Goal: Information Seeking & Learning: Check status

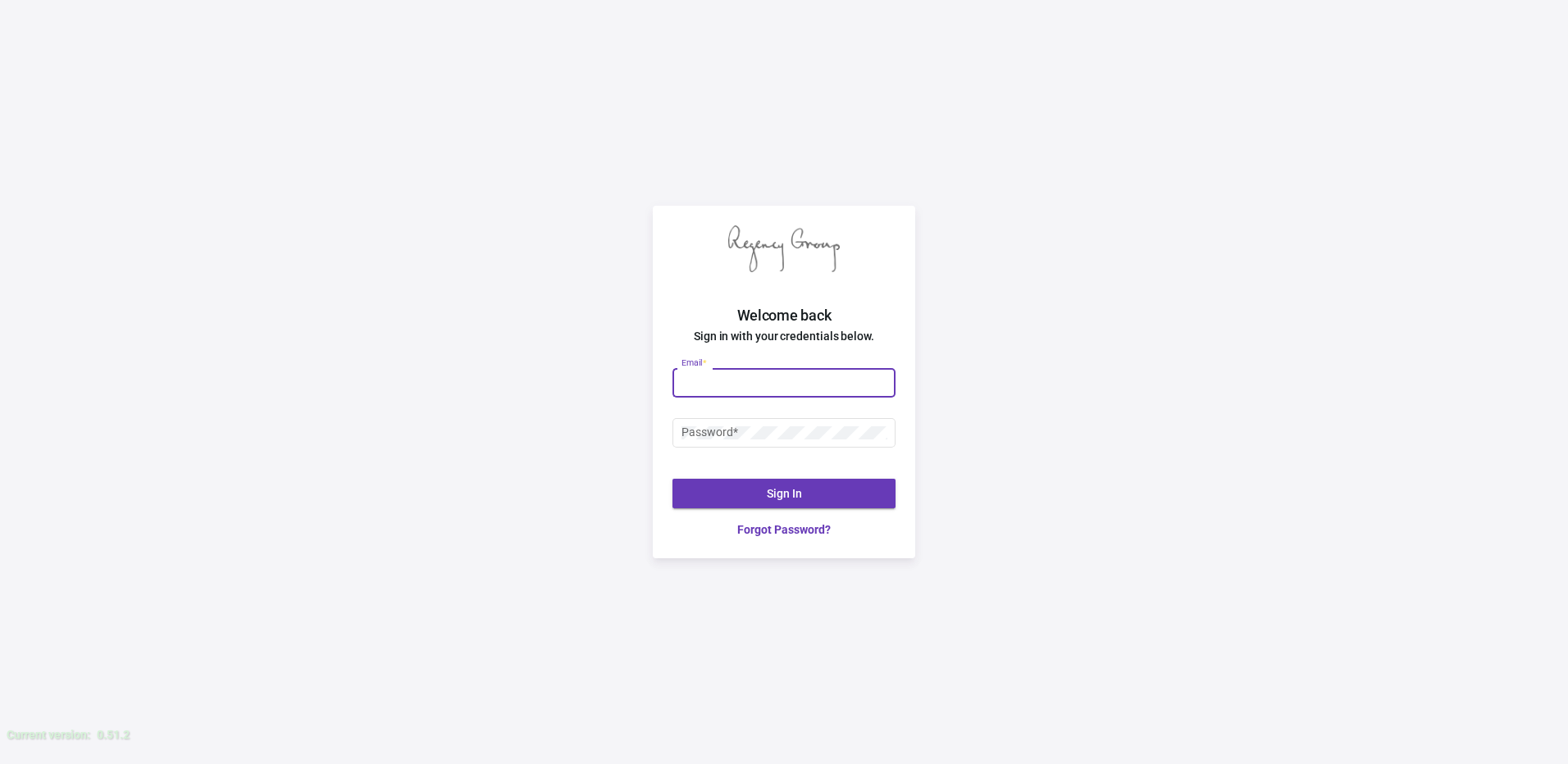
type input "[PERSON_NAME][EMAIL_ADDRESS][DOMAIN_NAME]"
click at [778, 448] on div "Password *" at bounding box center [783, 440] width 223 height 44
click at [622, 399] on div "Welcome back Sign in with your credentials below. [PERSON_NAME][EMAIL_ADDRESS][…" at bounding box center [784, 382] width 1568 height 764
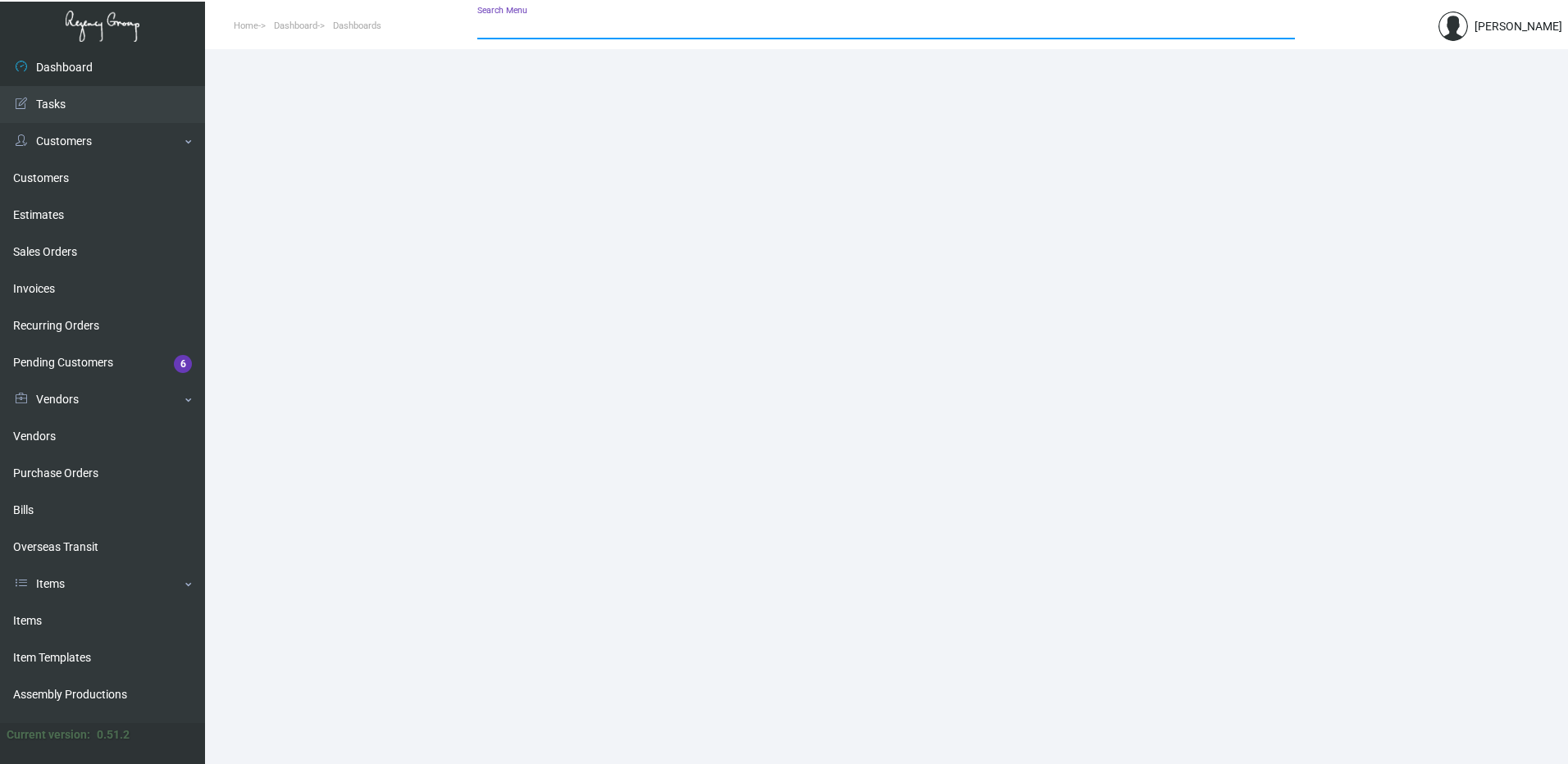
click at [615, 23] on input "Search Menu" at bounding box center [885, 27] width 818 height 13
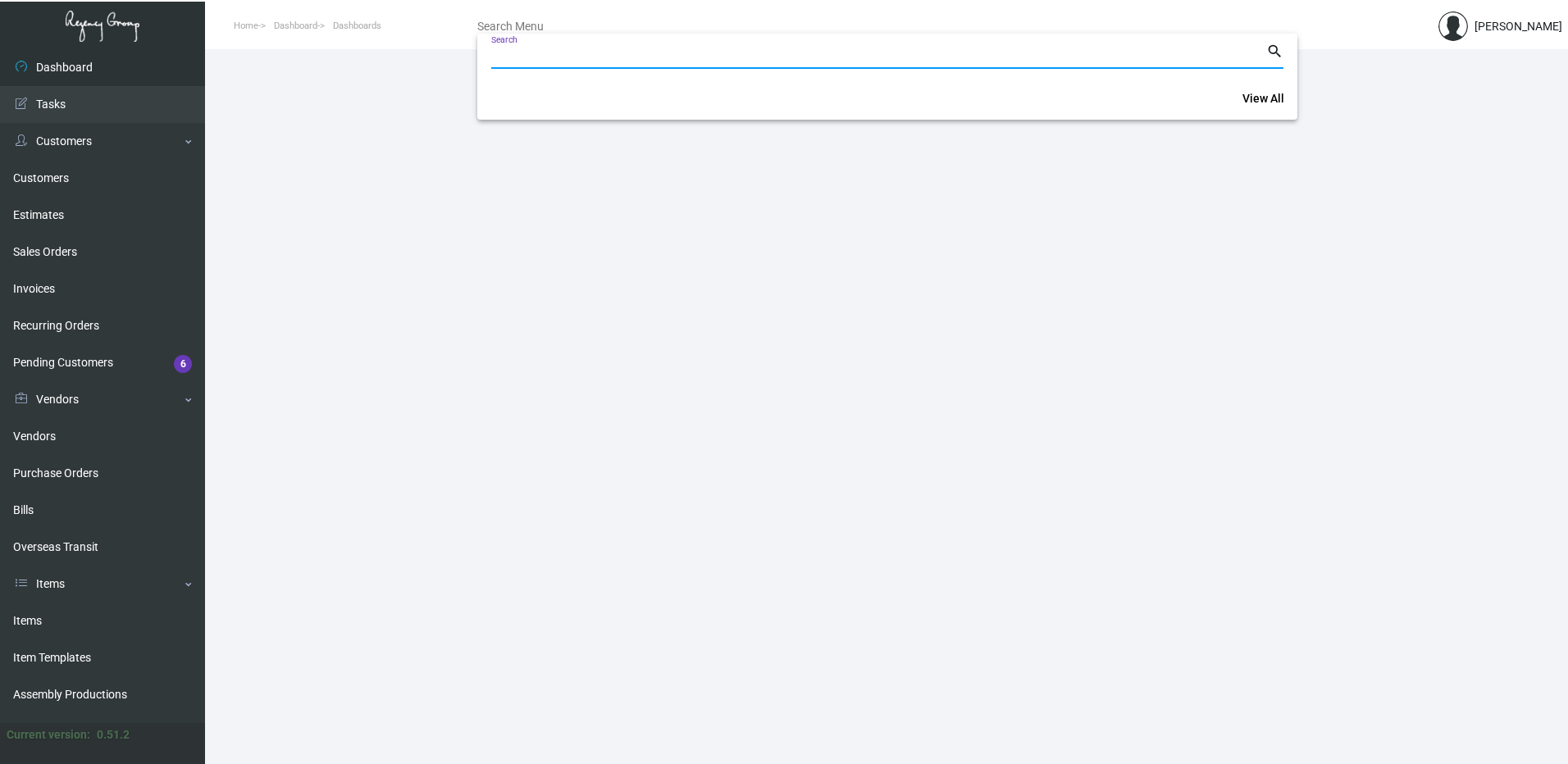
paste input "25GCY0868"
type input "25GCY0868"
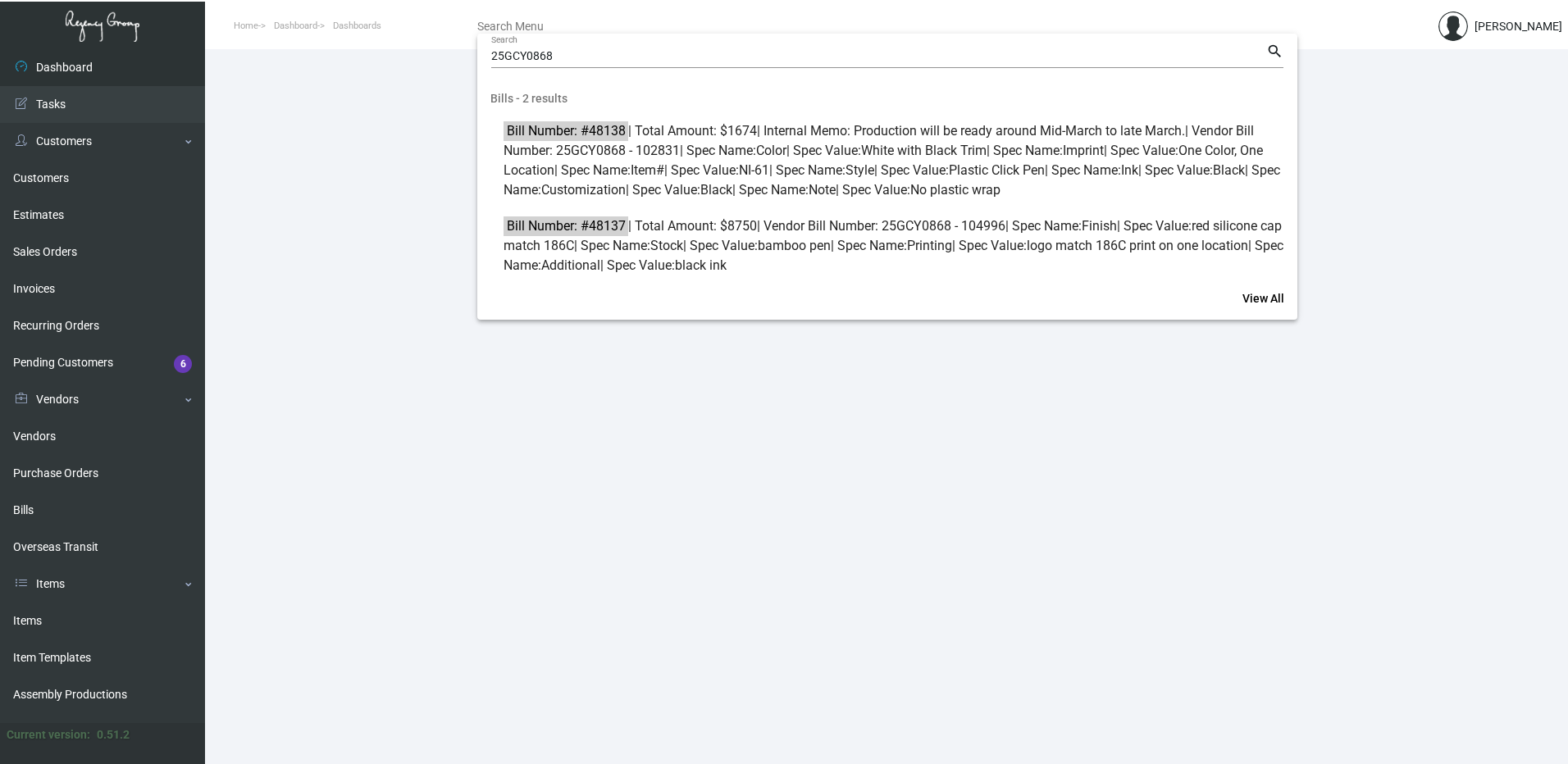
click at [368, 327] on div at bounding box center [784, 382] width 1568 height 764
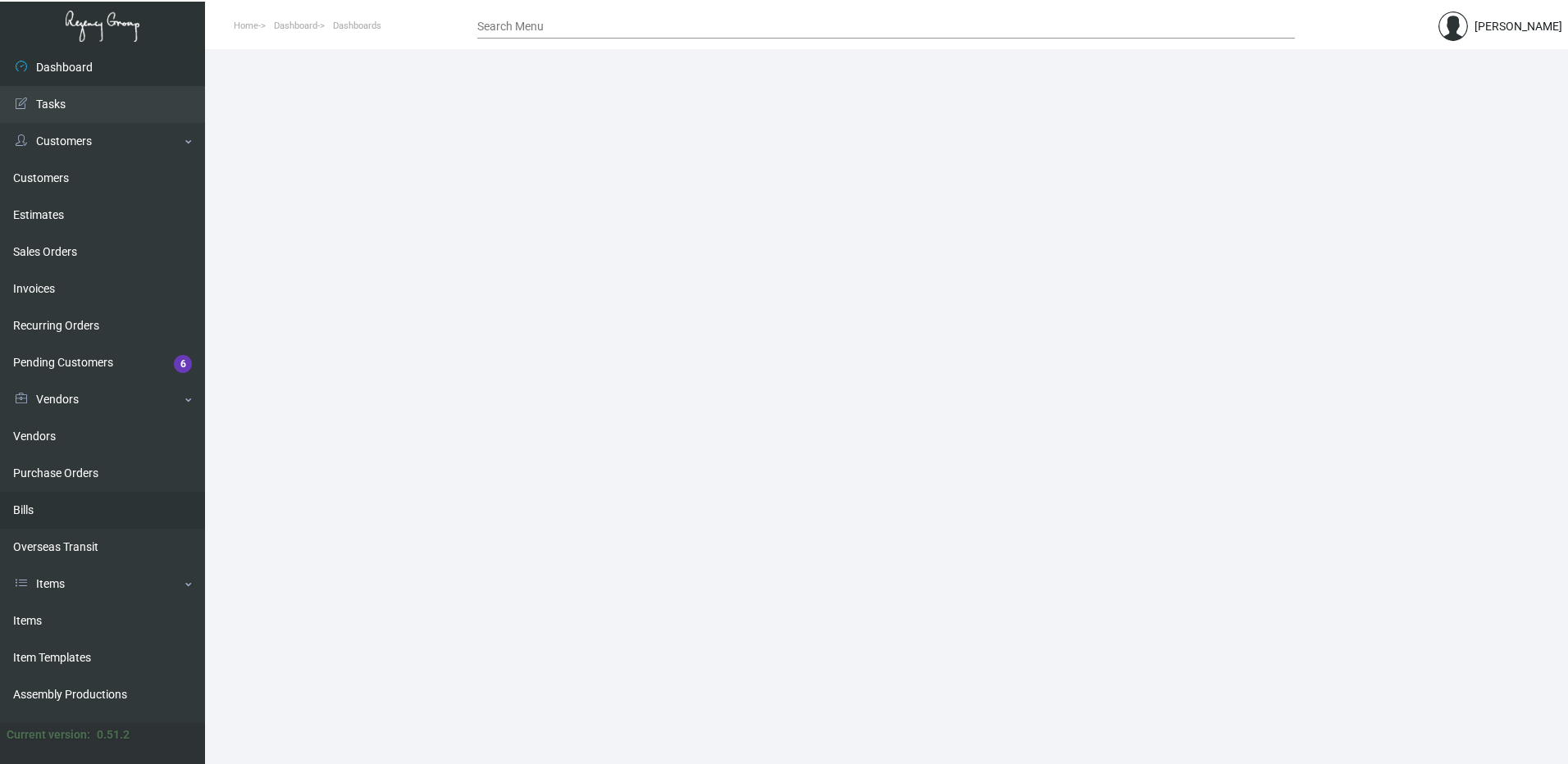
click at [59, 511] on link "Bills" at bounding box center [102, 510] width 205 height 37
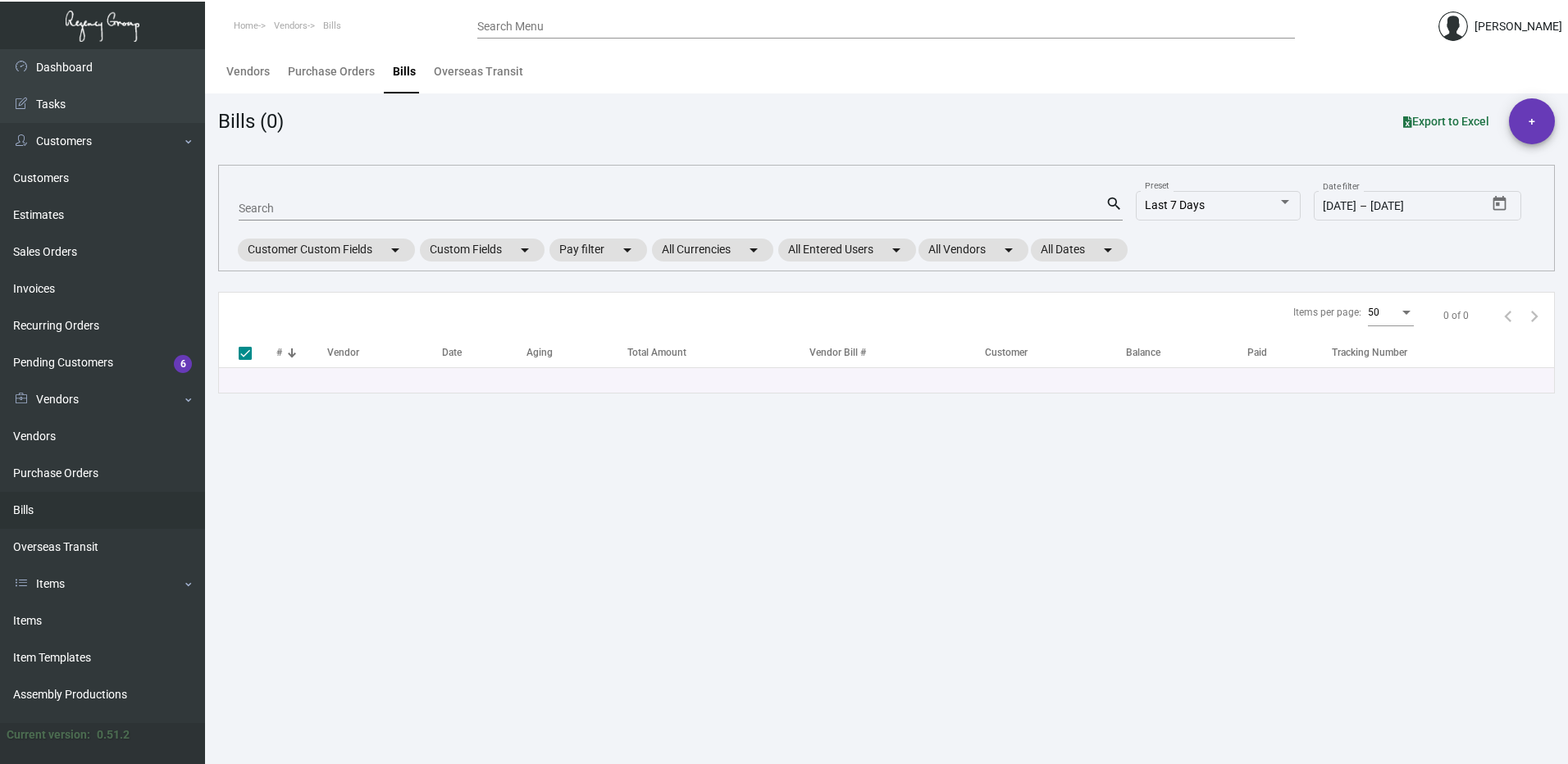
checkbox input "false"
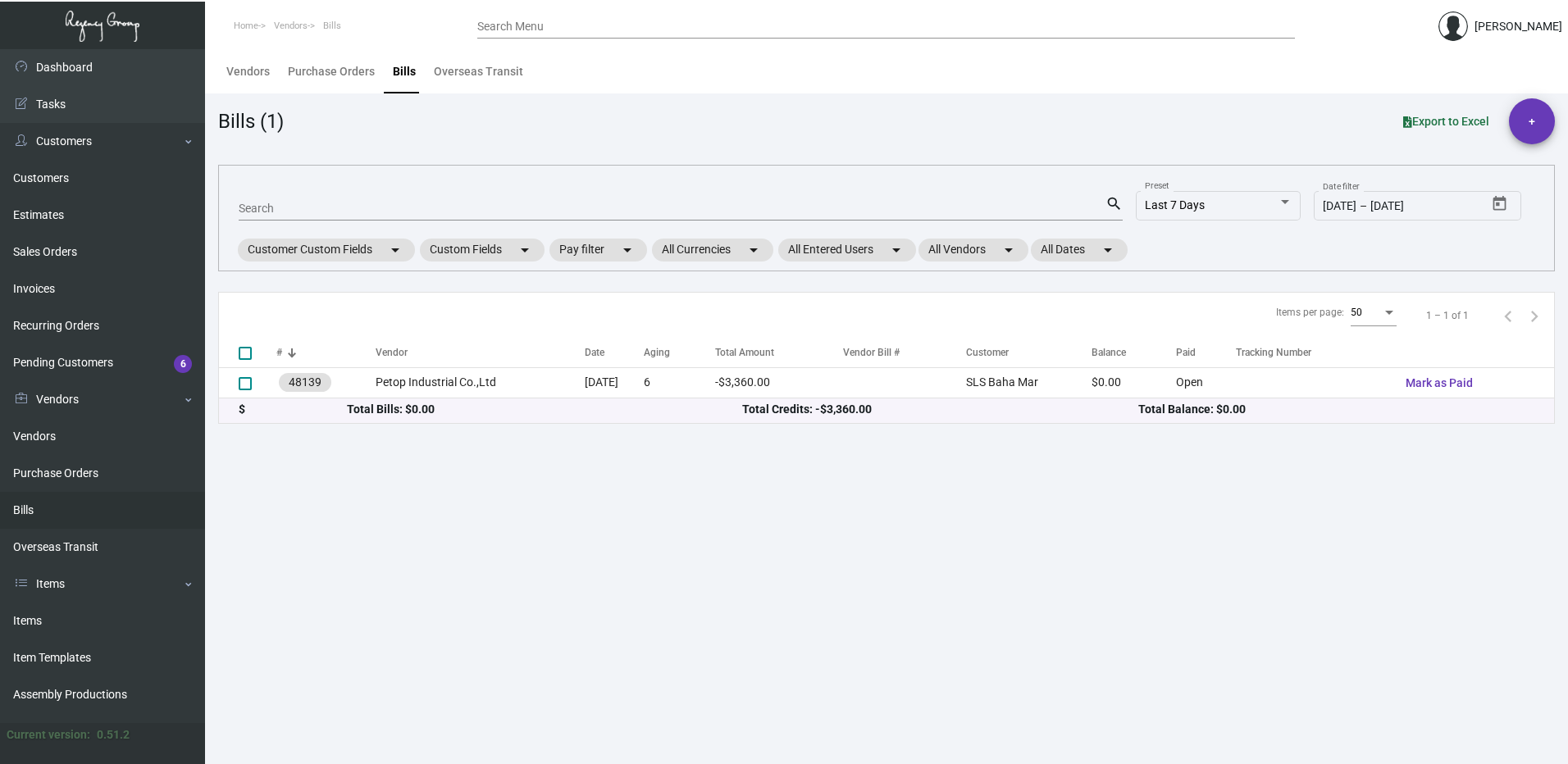
click at [366, 177] on div "Search search Last 7 Days Preset [DATE] [DATE] – [DATE] Date filter Customer Cu…" at bounding box center [886, 218] width 1336 height 107
click at [339, 208] on input "Search" at bounding box center [671, 209] width 866 height 13
paste input "25GCY0868"
type input "25GCY0868"
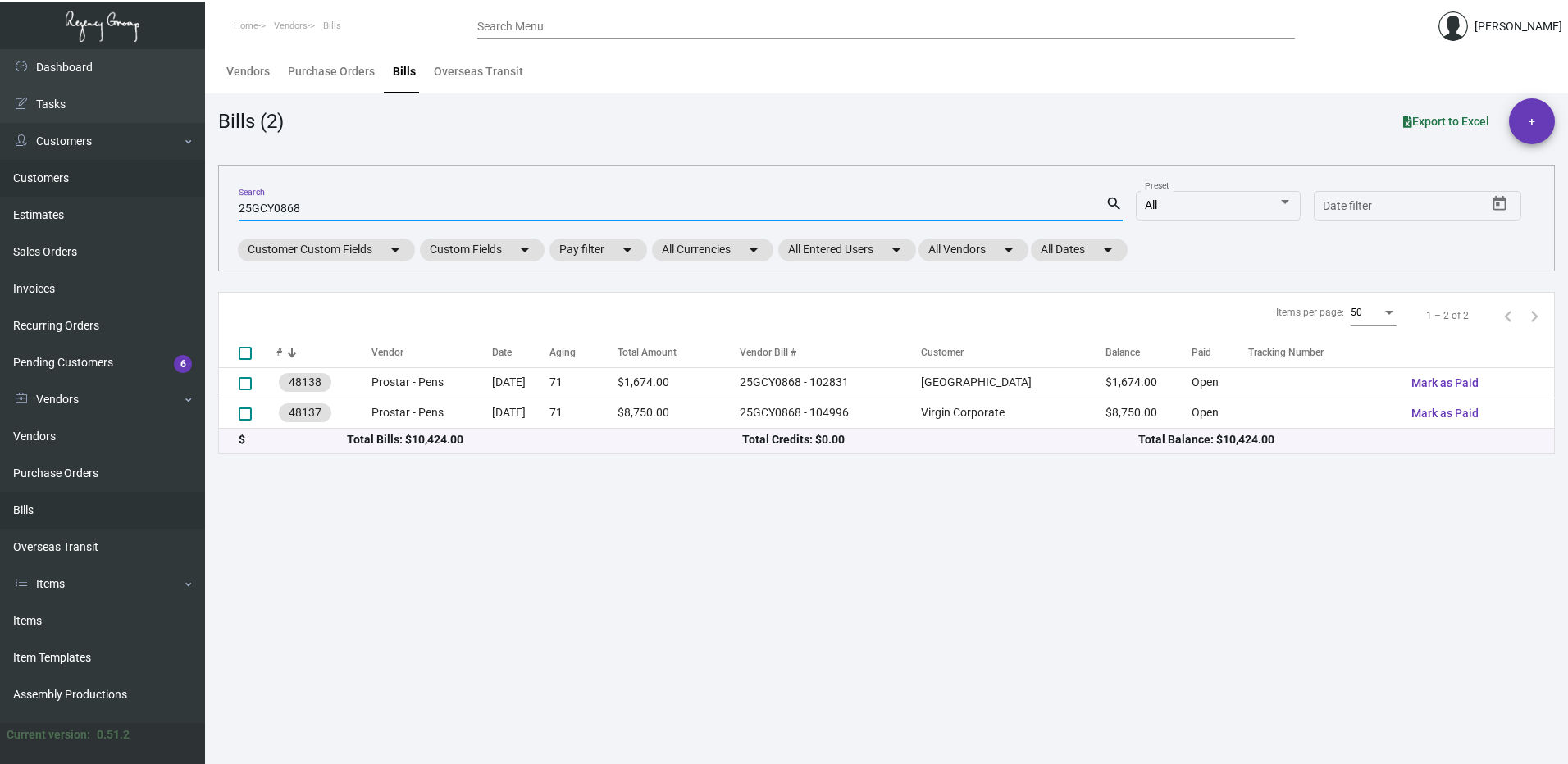
drag, startPoint x: 330, startPoint y: 212, endPoint x: 38, endPoint y: 165, distance: 295.8
click at [40, 164] on div "Dashboard Dashboard Tasks Customers Customers Estimates Sales Orders Invoices R…" at bounding box center [784, 407] width 1568 height 715
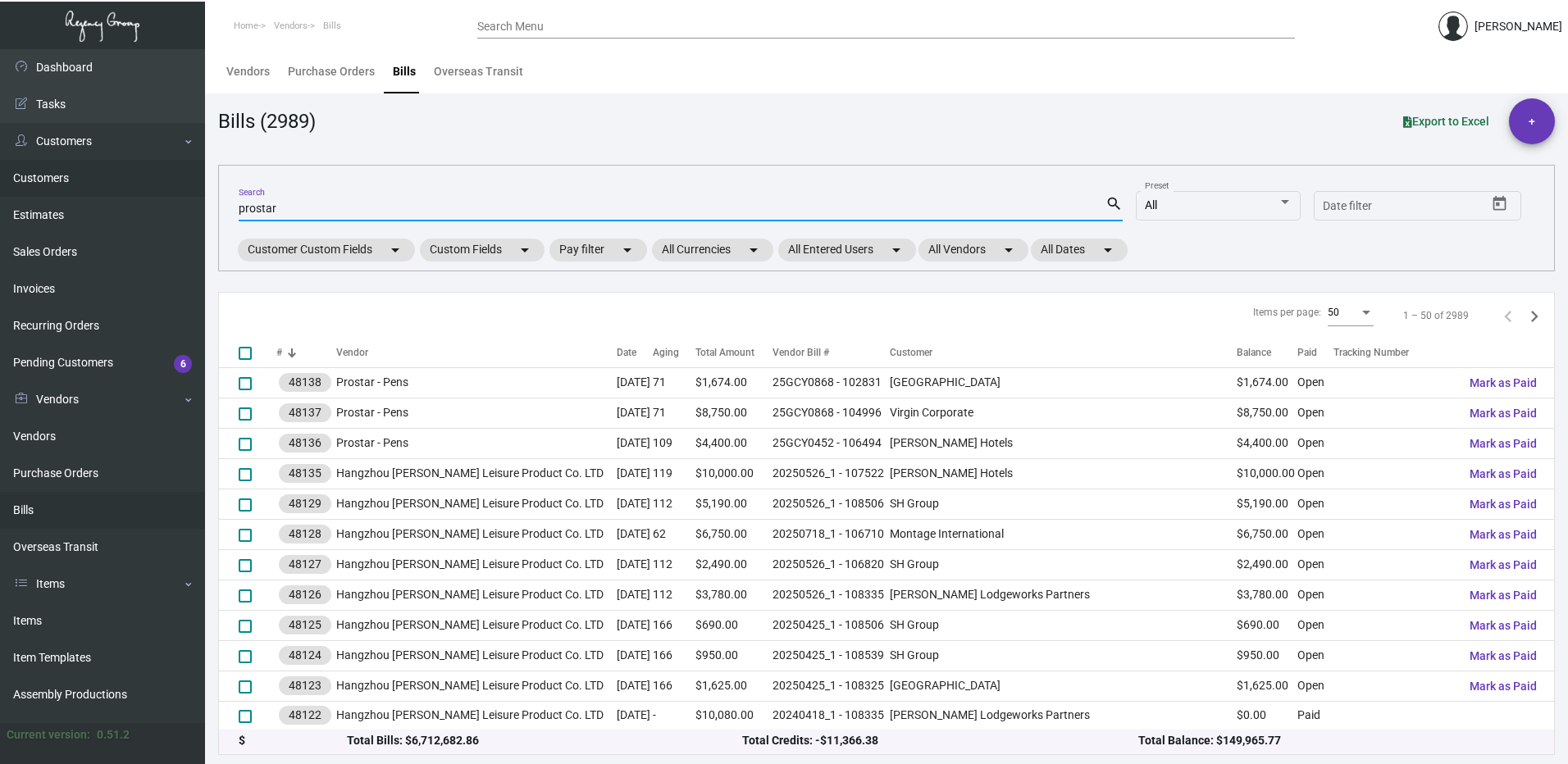
type input "prostar"
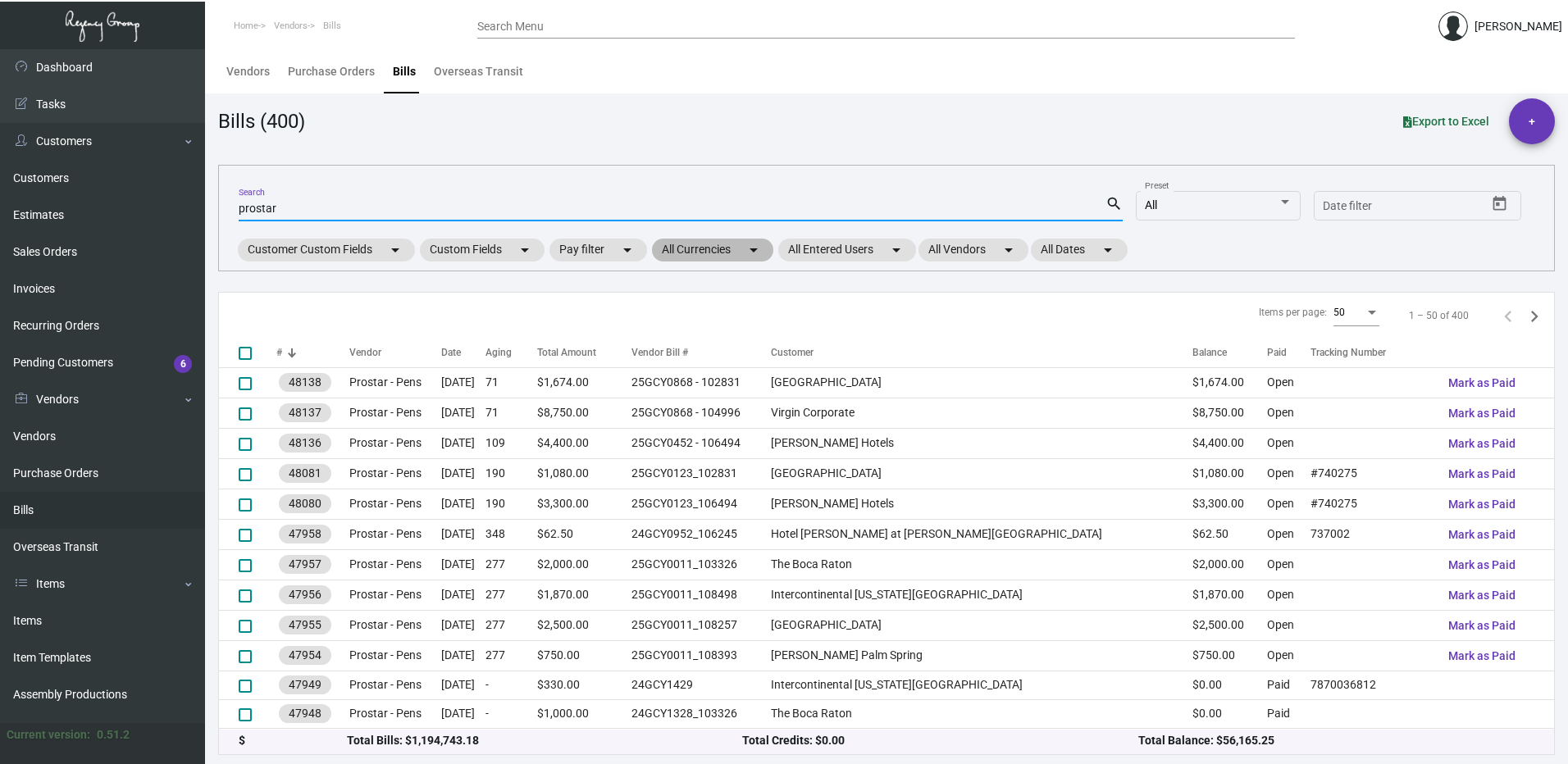
click at [743, 255] on mat-chip "All Currencies arrow_drop_down" at bounding box center [713, 250] width 121 height 23
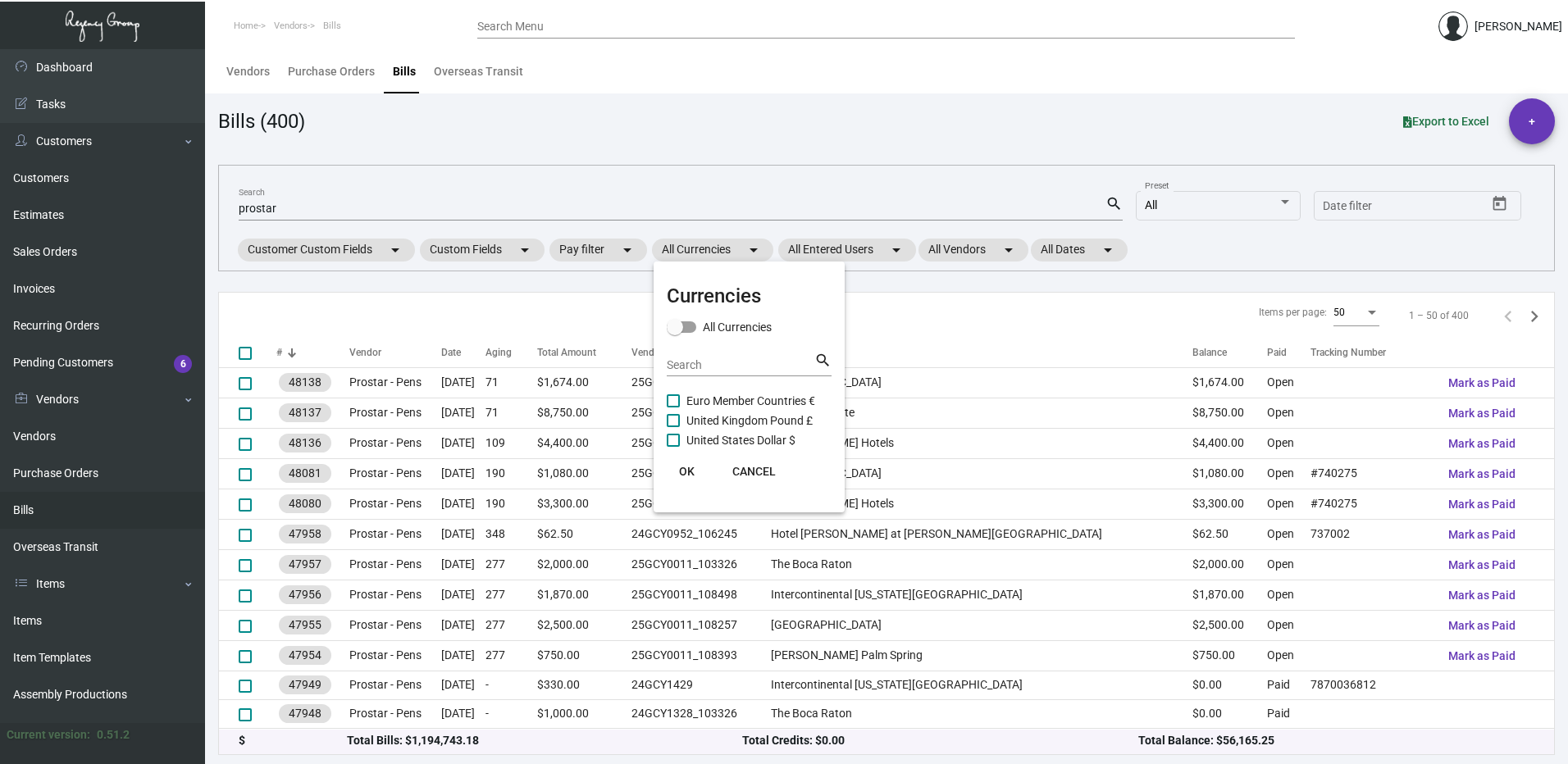
click at [603, 251] on div at bounding box center [784, 382] width 1568 height 764
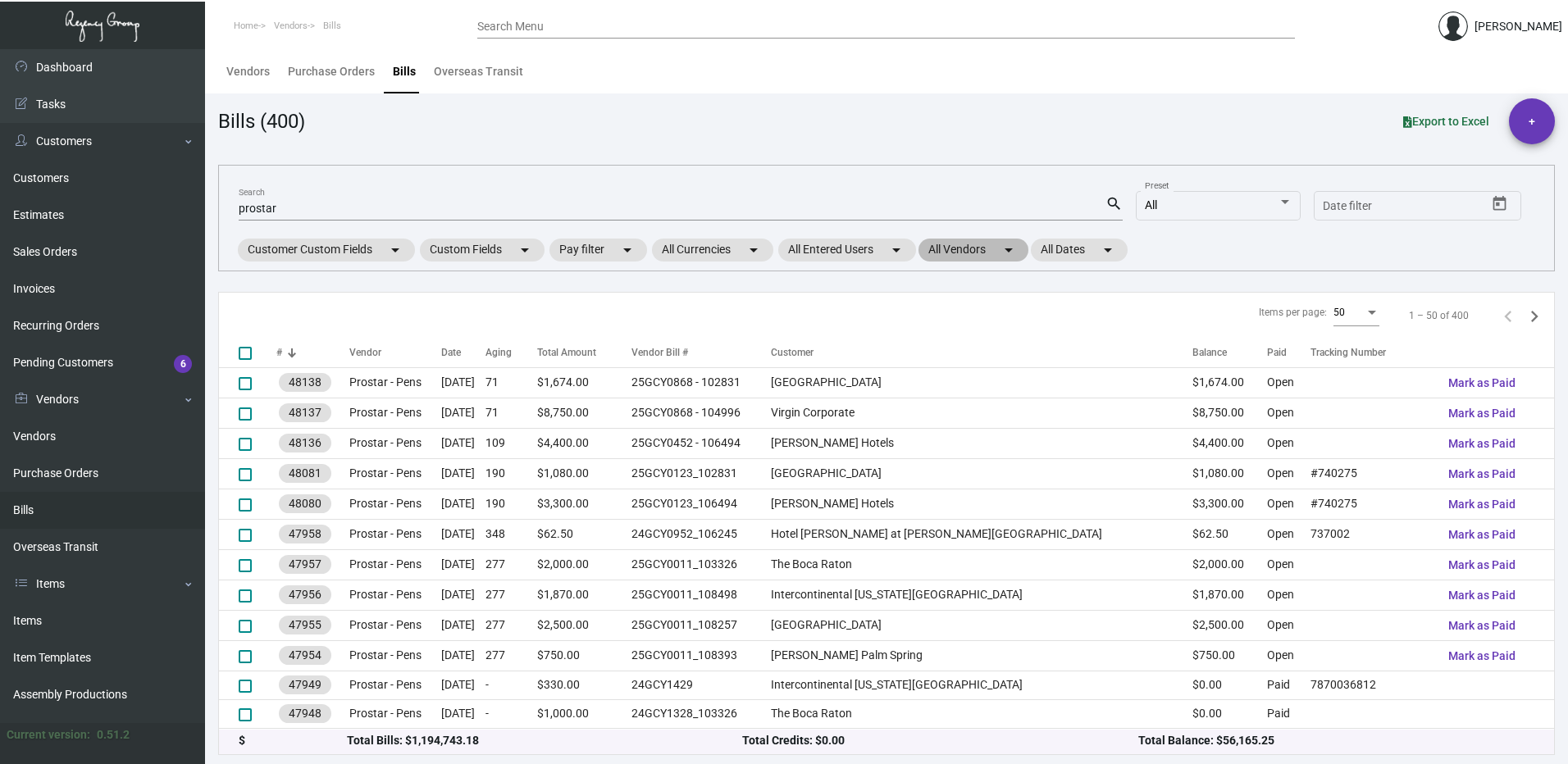
click at [997, 247] on mat-chip "All Vendors arrow_drop_down" at bounding box center [973, 250] width 110 height 23
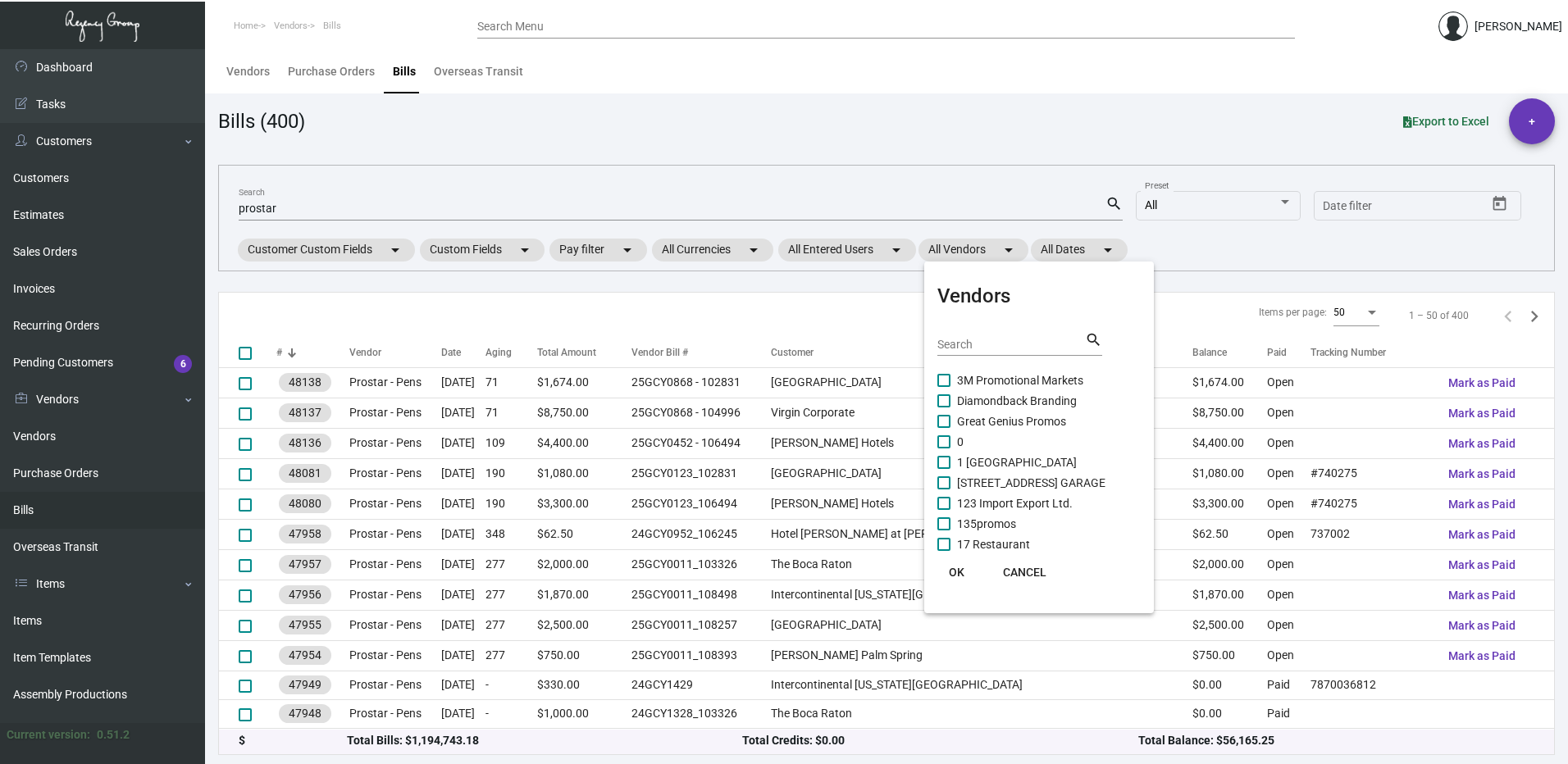
click at [1062, 247] on div at bounding box center [784, 382] width 1568 height 764
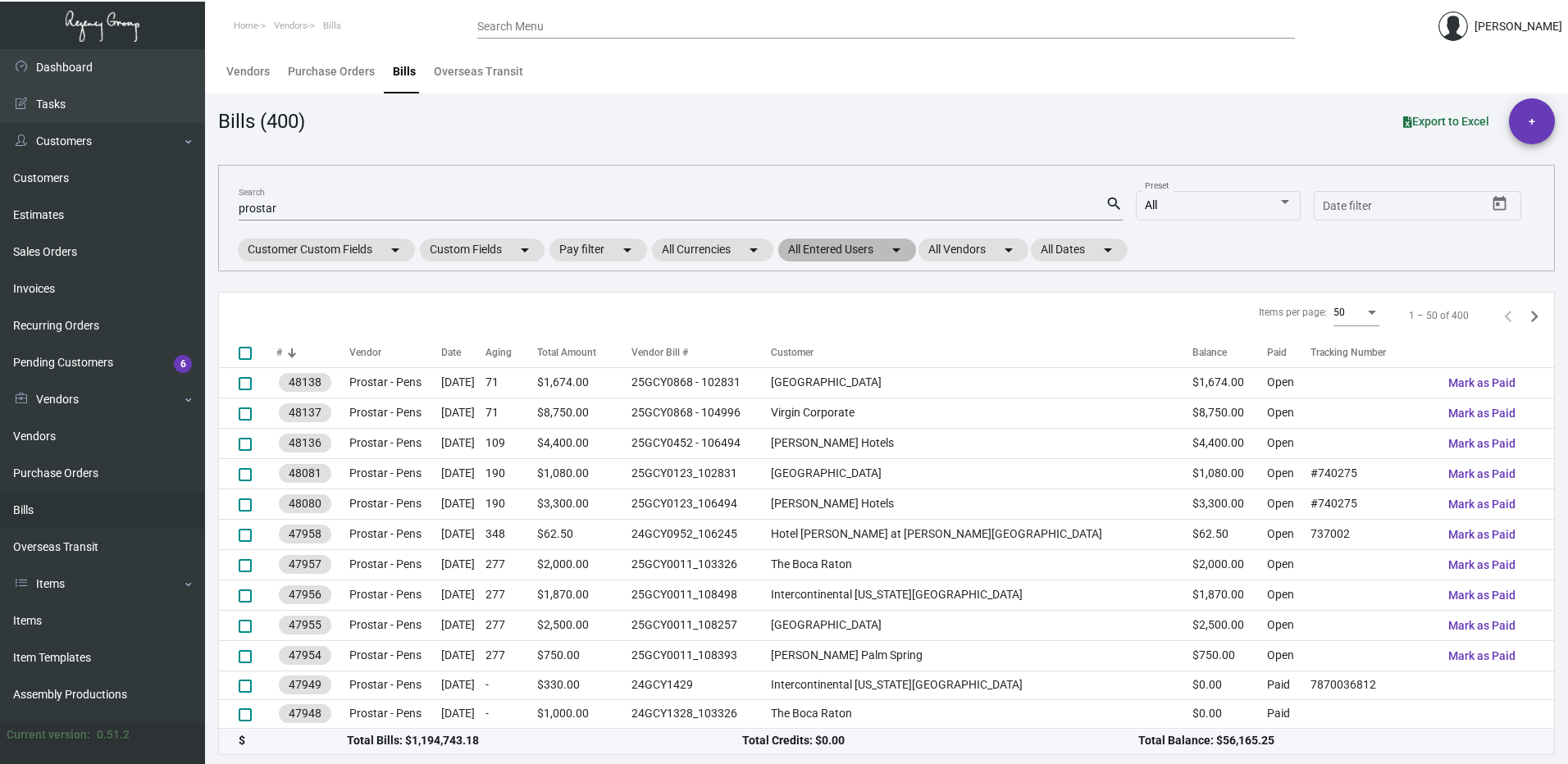
click at [861, 247] on mat-chip "All Entered Users arrow_drop_down" at bounding box center [846, 250] width 138 height 23
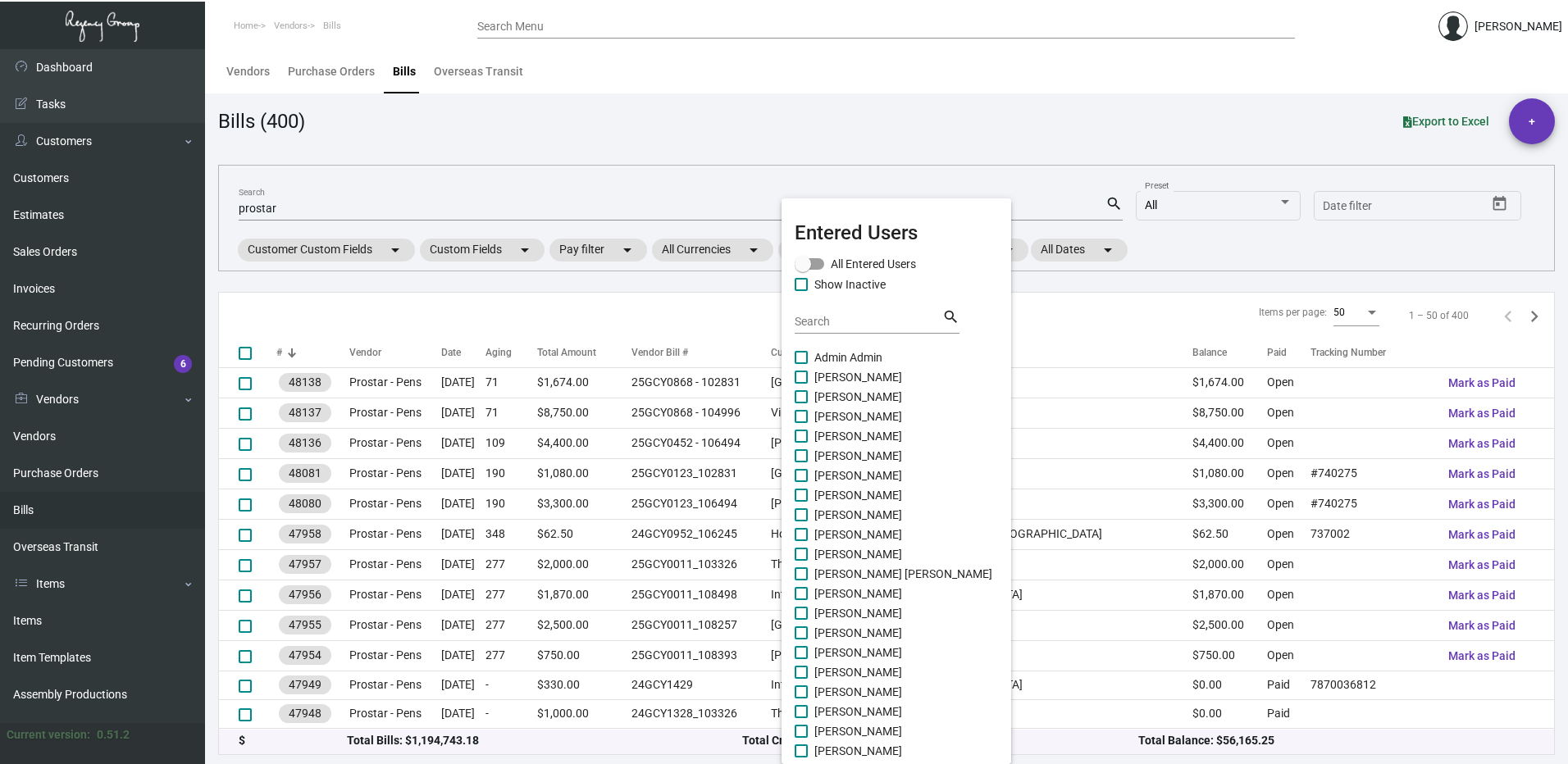
click at [709, 251] on div at bounding box center [784, 382] width 1568 height 764
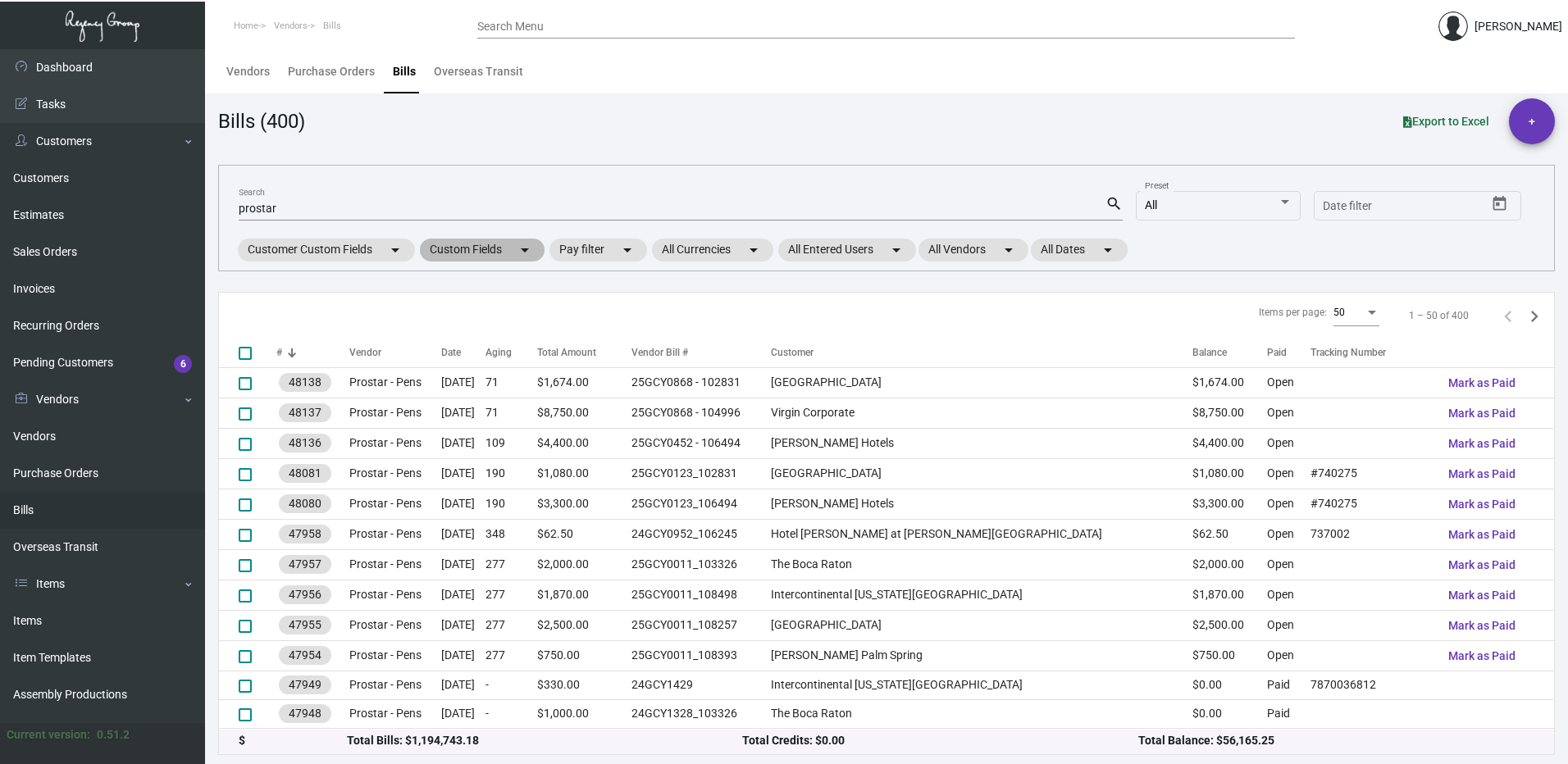
click at [439, 249] on mat-chip "Custom Fields arrow_drop_down" at bounding box center [482, 250] width 125 height 23
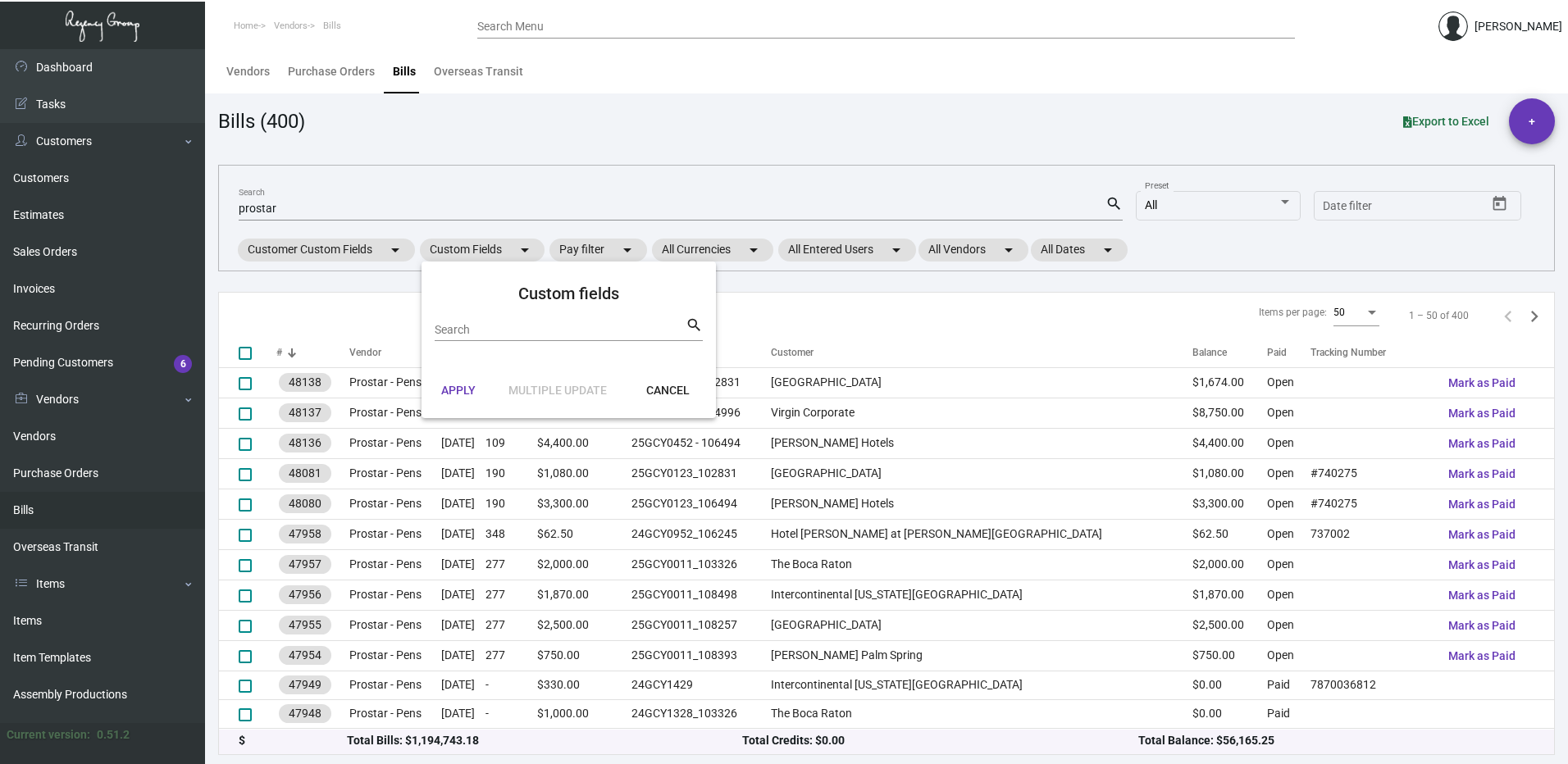
click at [339, 248] on div at bounding box center [784, 382] width 1568 height 764
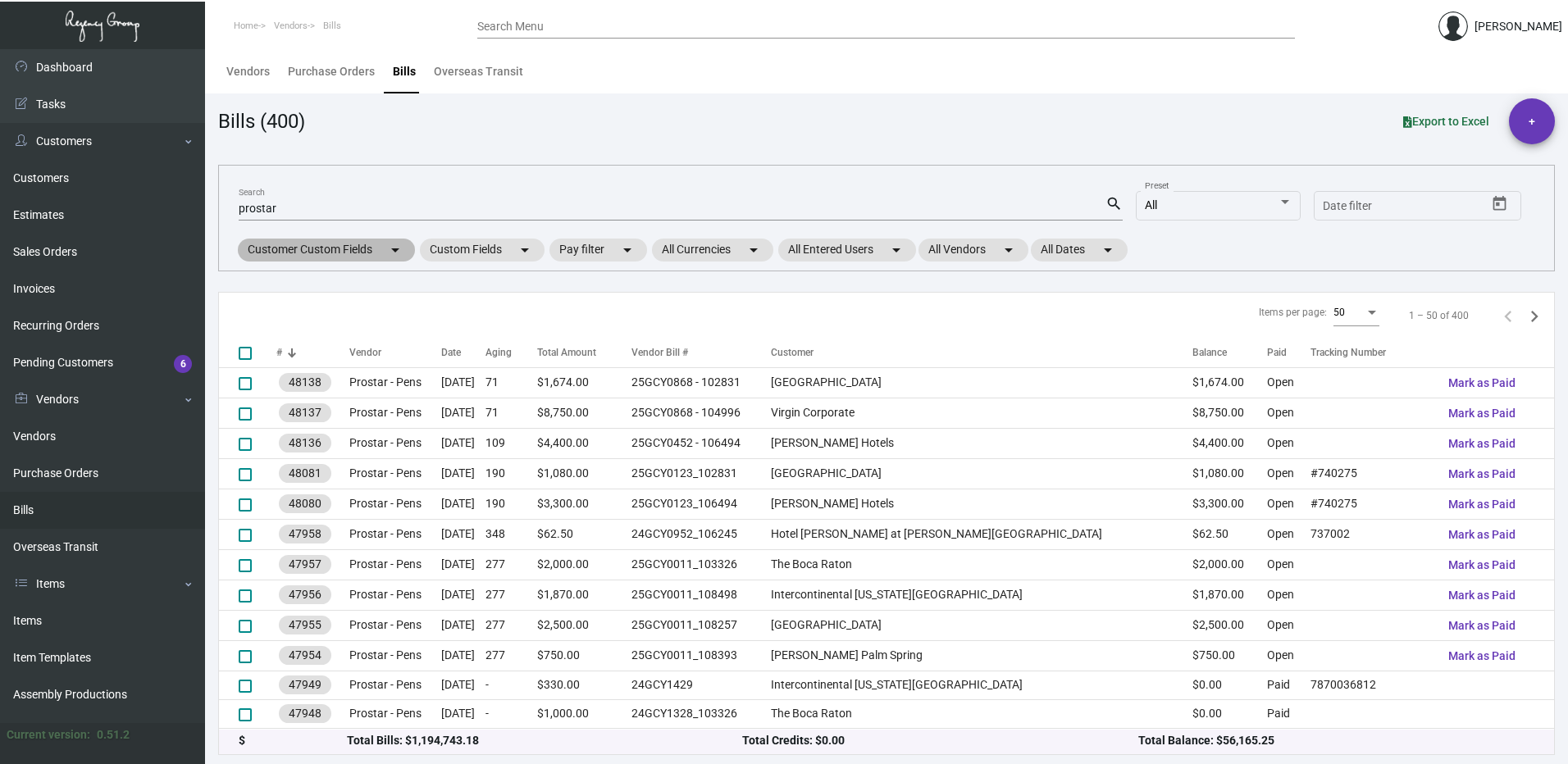
click at [339, 248] on mat-chip "Customer Custom Fields arrow_drop_down" at bounding box center [326, 250] width 177 height 23
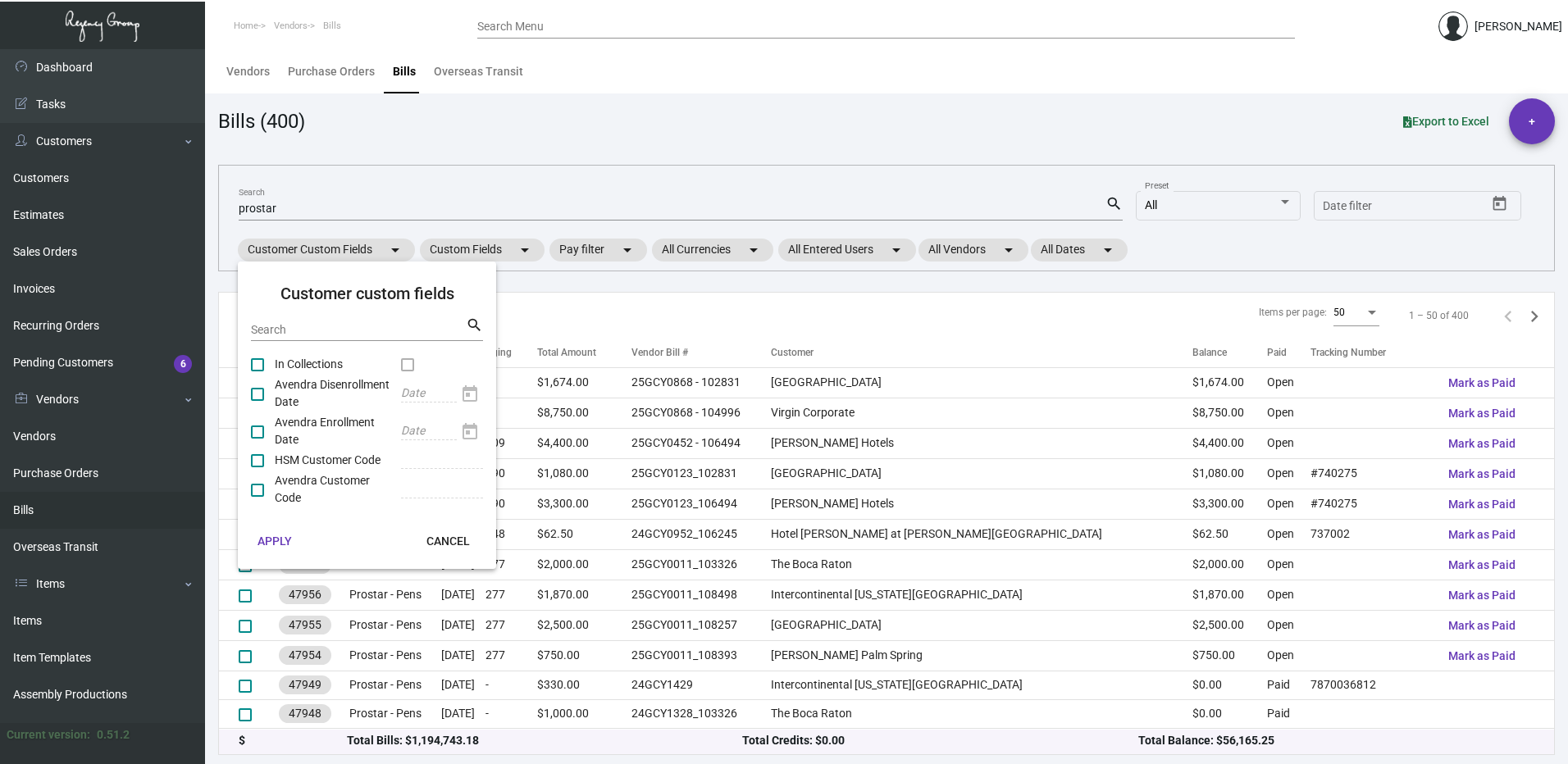
click at [1118, 262] on div at bounding box center [784, 382] width 1568 height 764
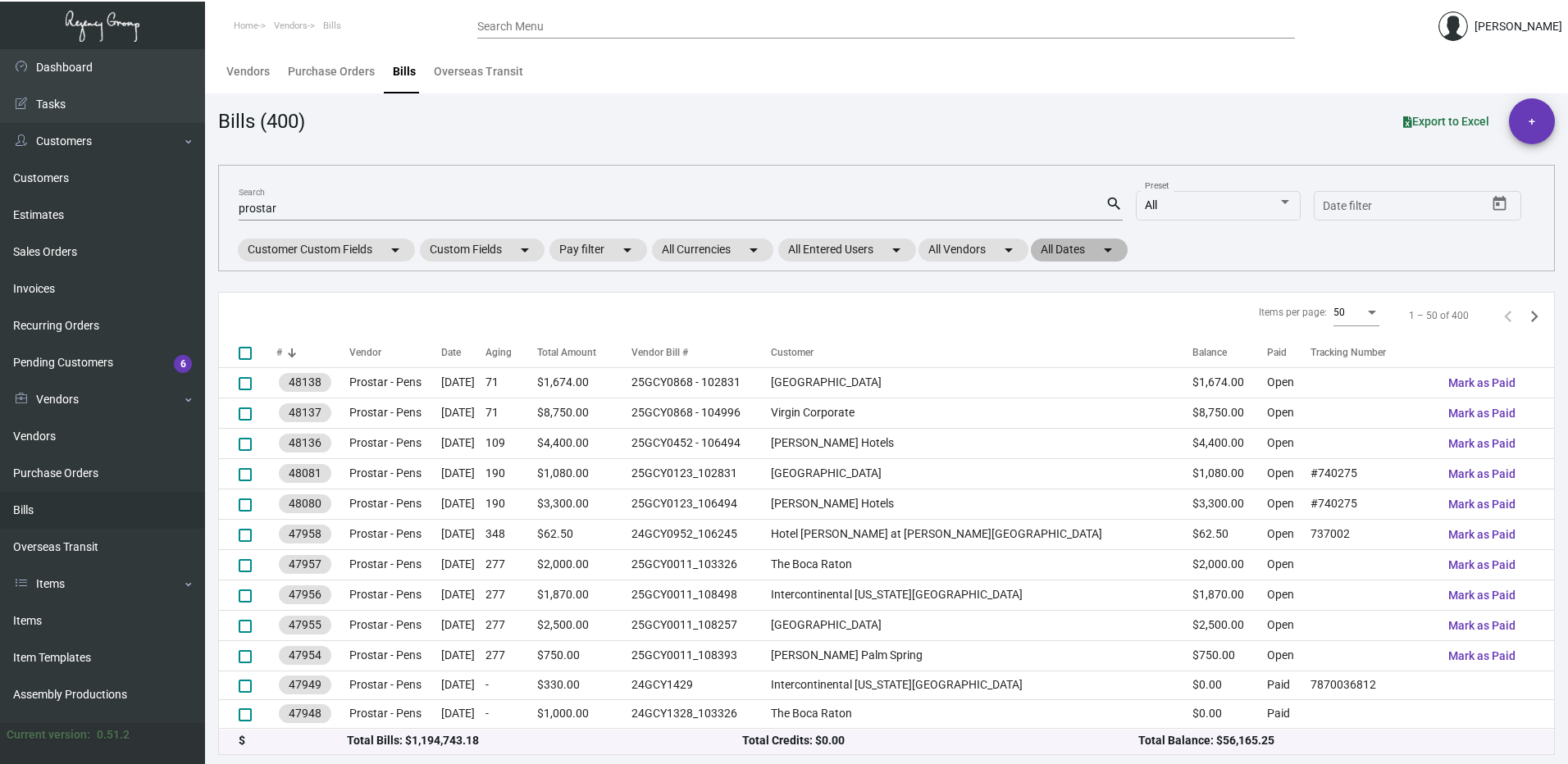
click at [1114, 256] on mat-icon "arrow_drop_down" at bounding box center [1107, 250] width 20 height 20
click at [1205, 253] on div at bounding box center [784, 382] width 1568 height 764
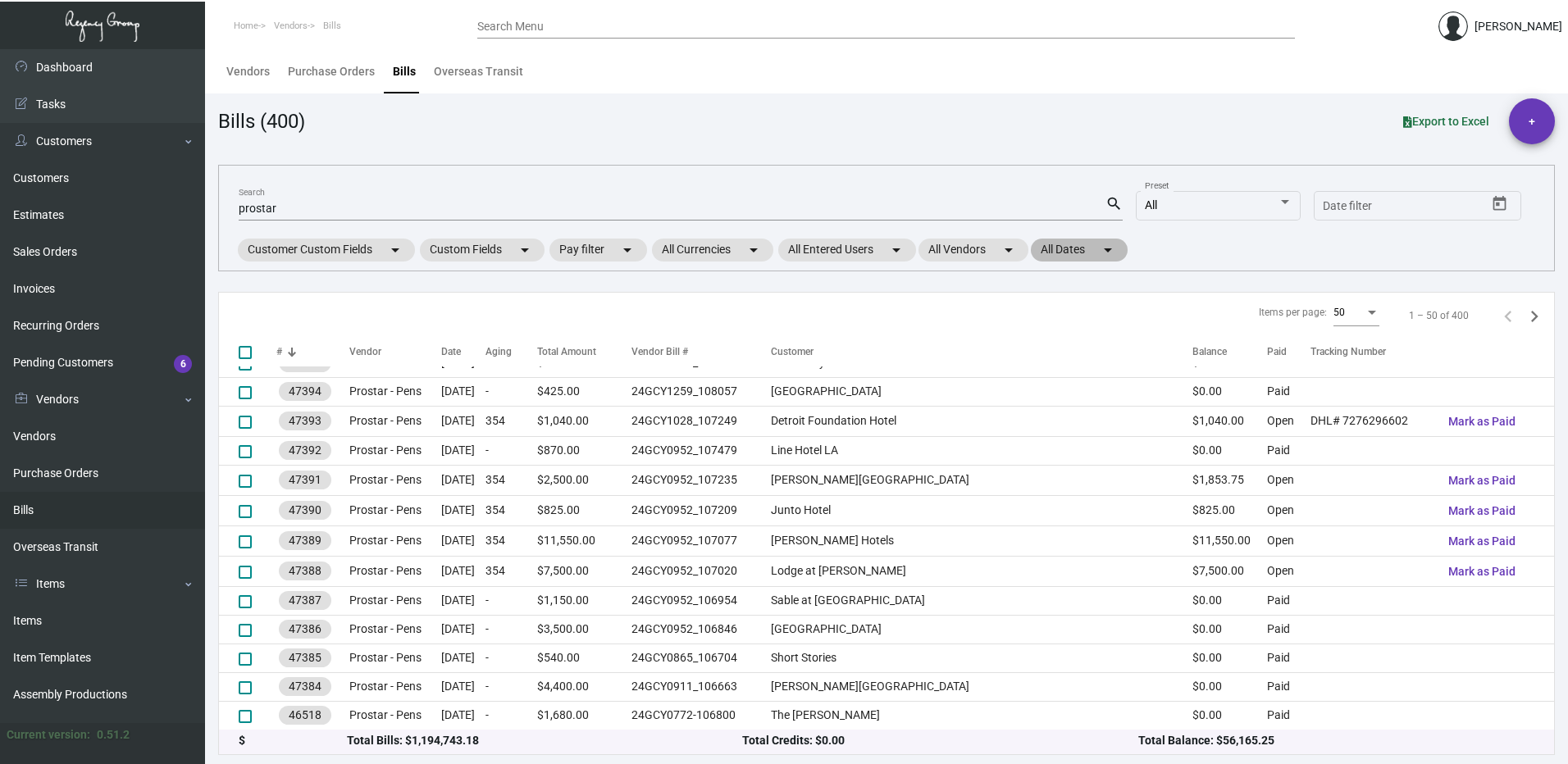
scroll to position [1109, 0]
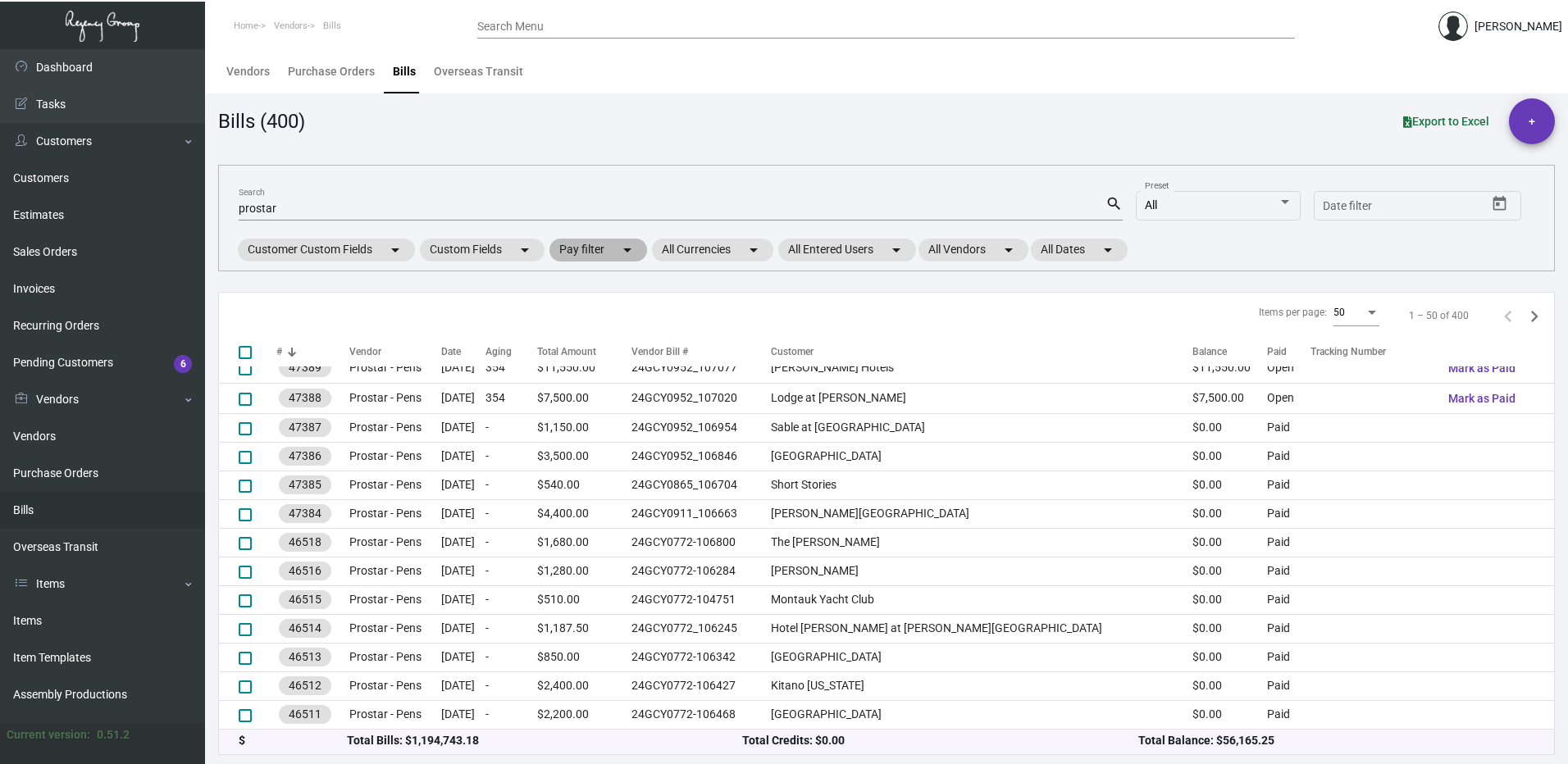
click at [647, 247] on mat-chip "Pay filter arrow_drop_down" at bounding box center [598, 250] width 98 height 23
click at [598, 341] on span "Open" at bounding box center [598, 347] width 27 height 20
click at [572, 354] on input "Open" at bounding box center [571, 354] width 1 height 1
checkbox input "true"
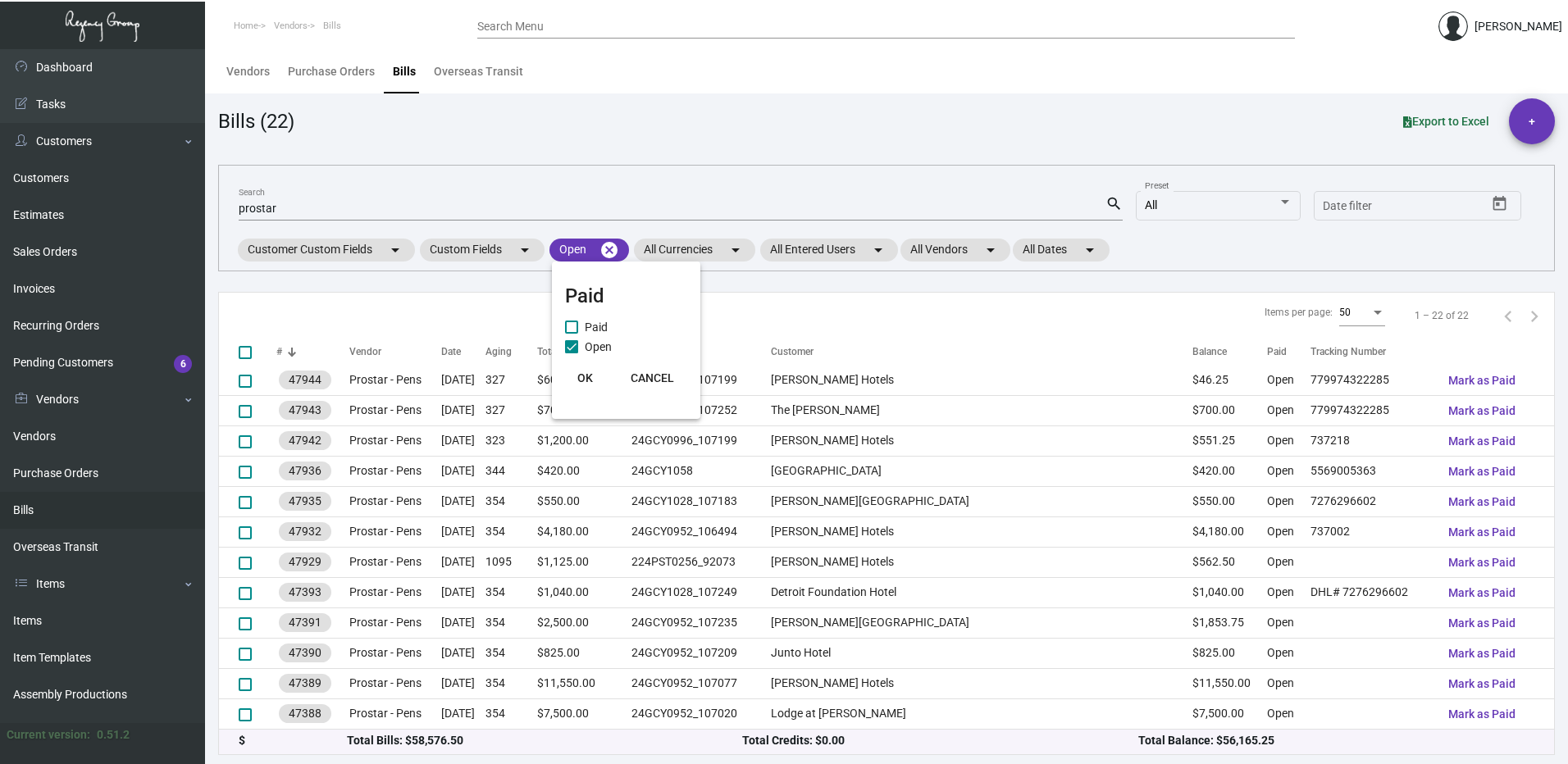
scroll to position [306, 0]
click at [1198, 283] on div at bounding box center [784, 382] width 1568 height 764
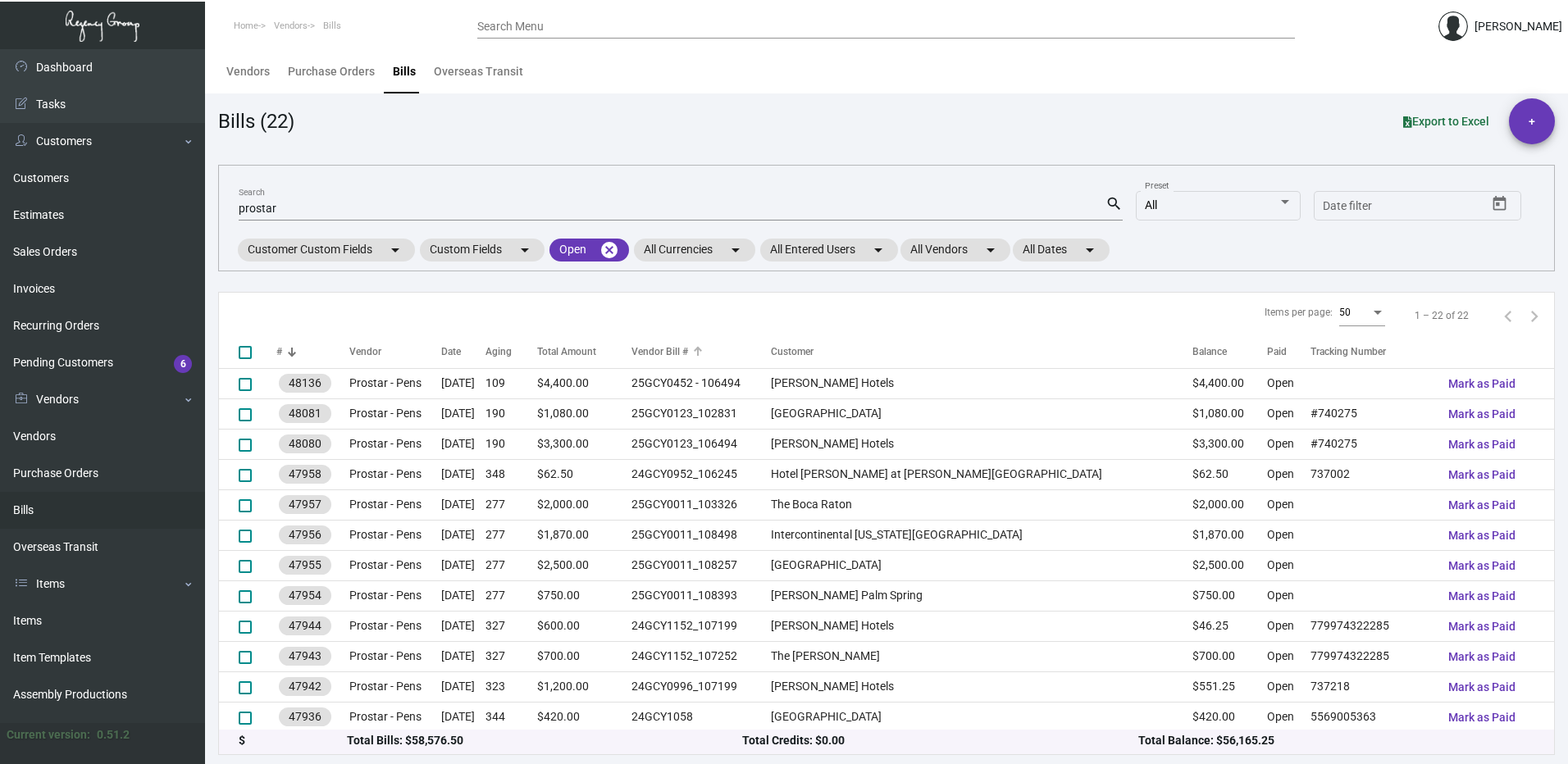
scroll to position [0, 0]
